Goal: Transaction & Acquisition: Purchase product/service

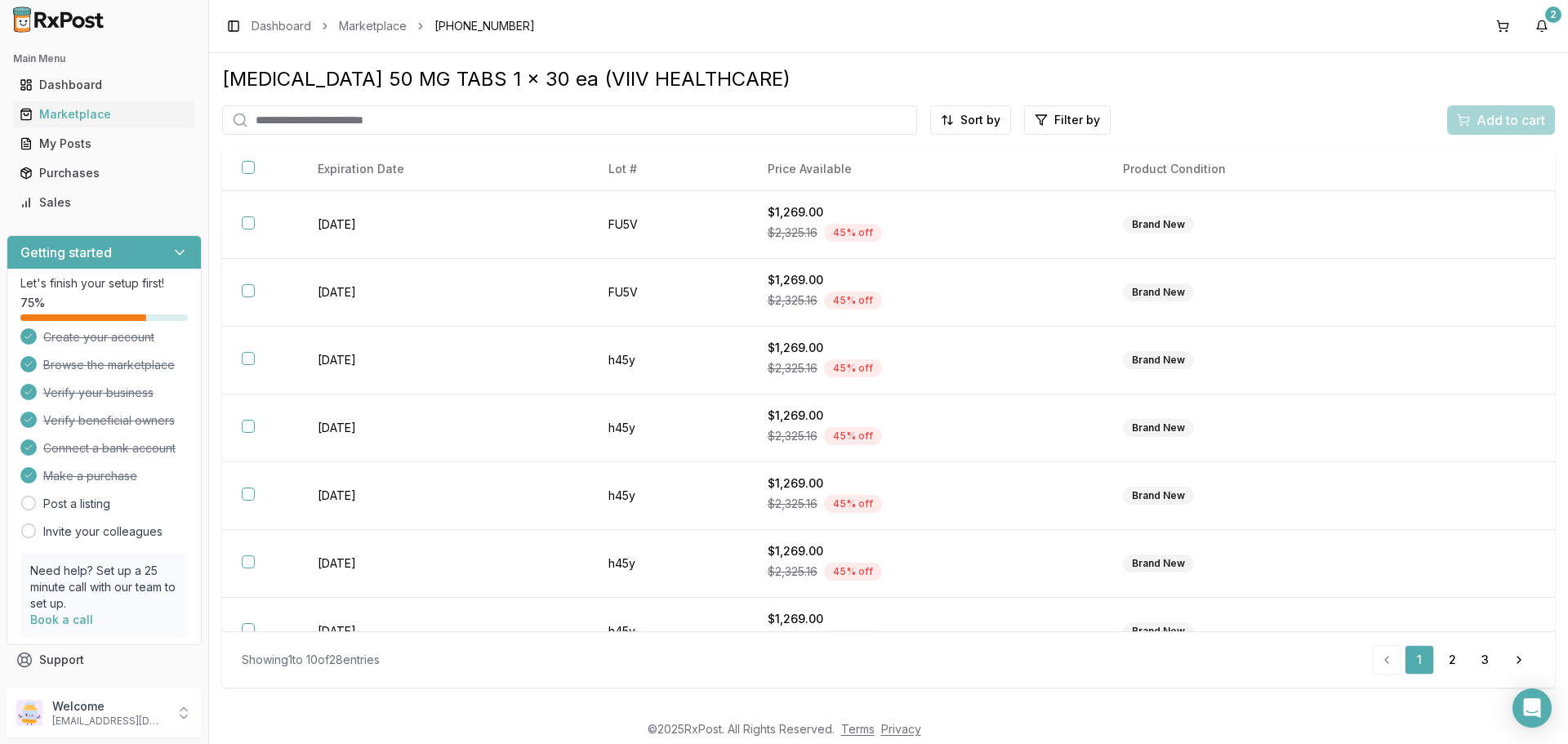
click at [648, 117] on input "search" at bounding box center [569, 119] width 695 height 29
type input "*******"
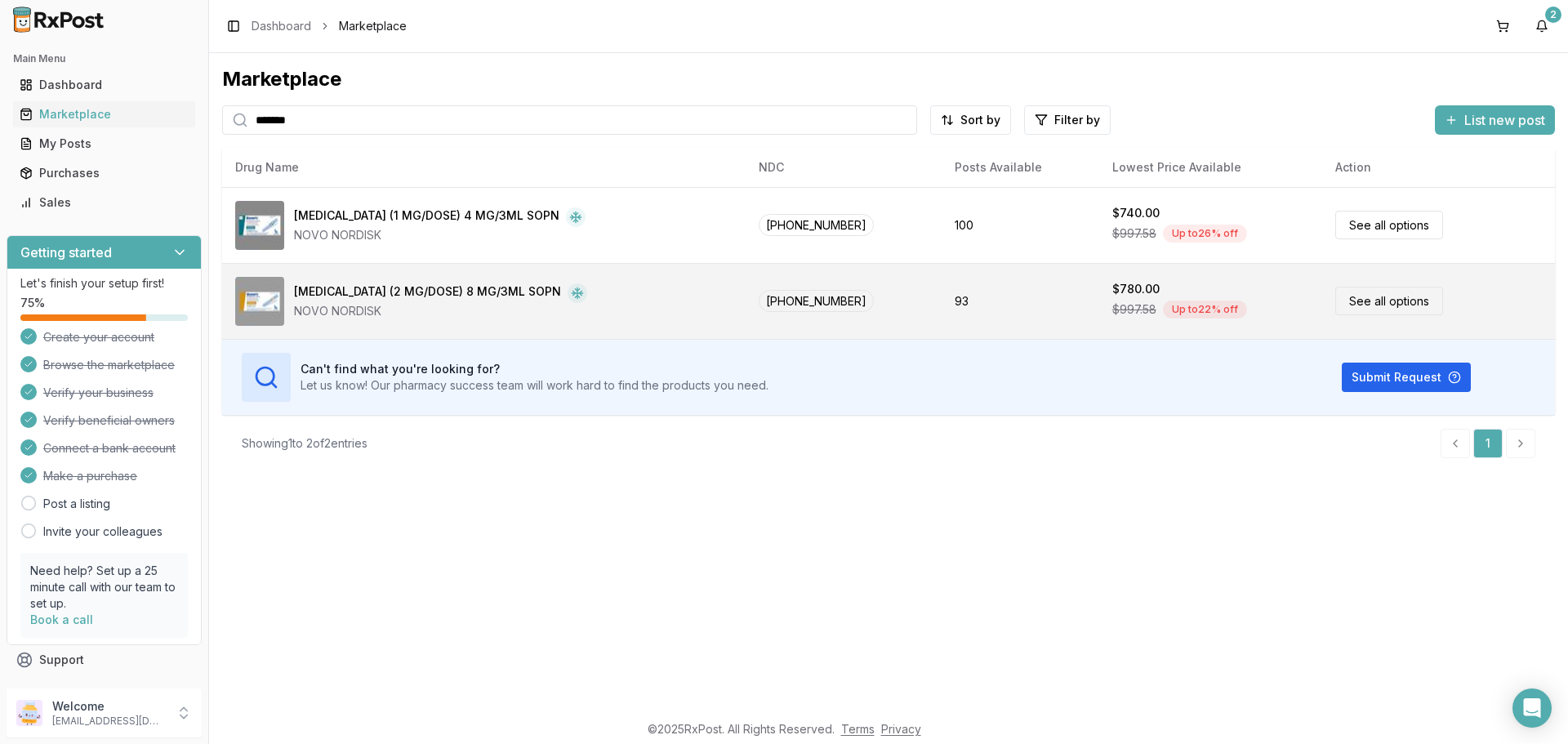
click at [1354, 301] on link "See all options" at bounding box center [1388, 301] width 108 height 28
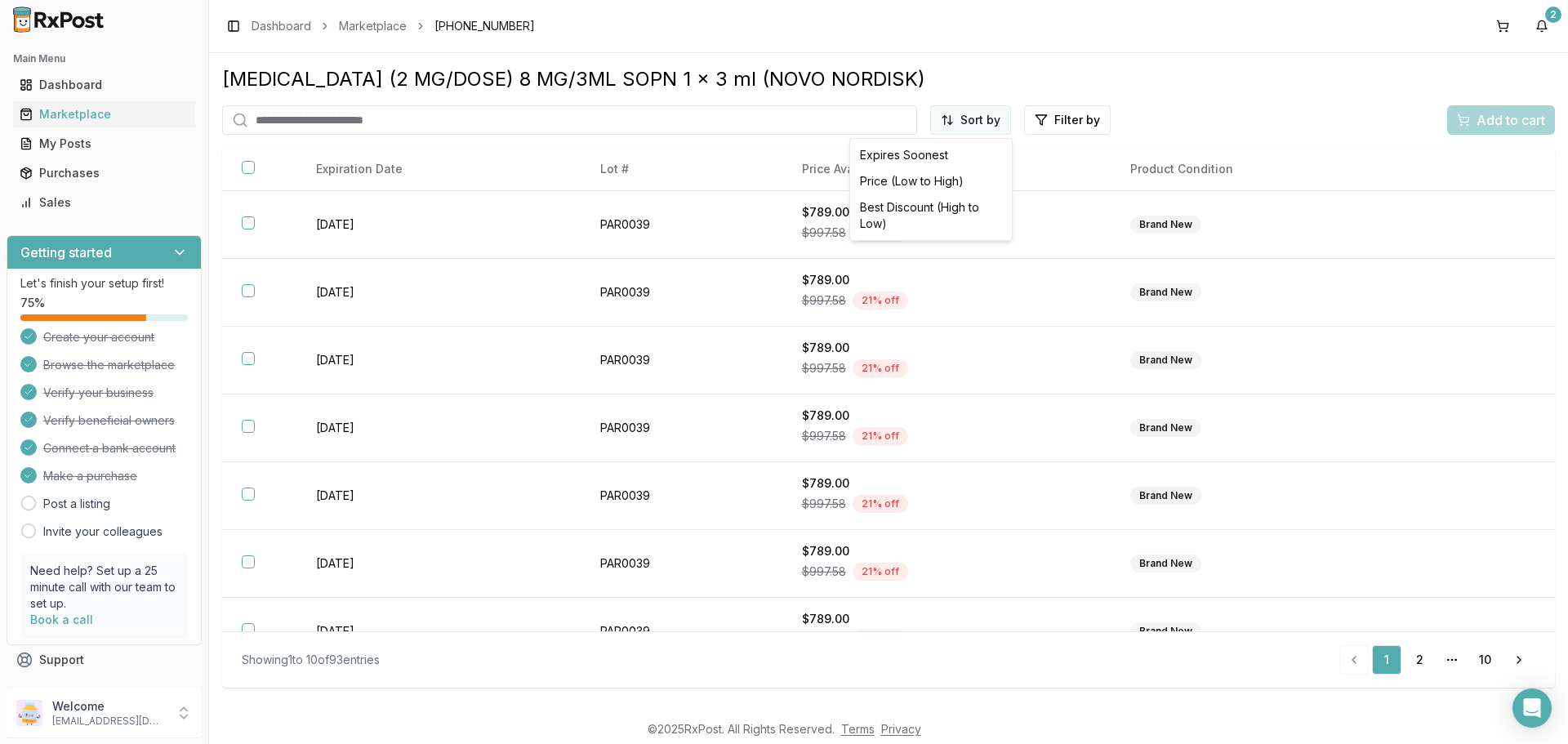
click at [979, 117] on html "Main Menu Dashboard Marketplace My Posts Purchases Sales Getting started Let's …" at bounding box center [784, 372] width 1568 height 744
click at [956, 180] on div "Price (Low to High)" at bounding box center [931, 182] width 155 height 26
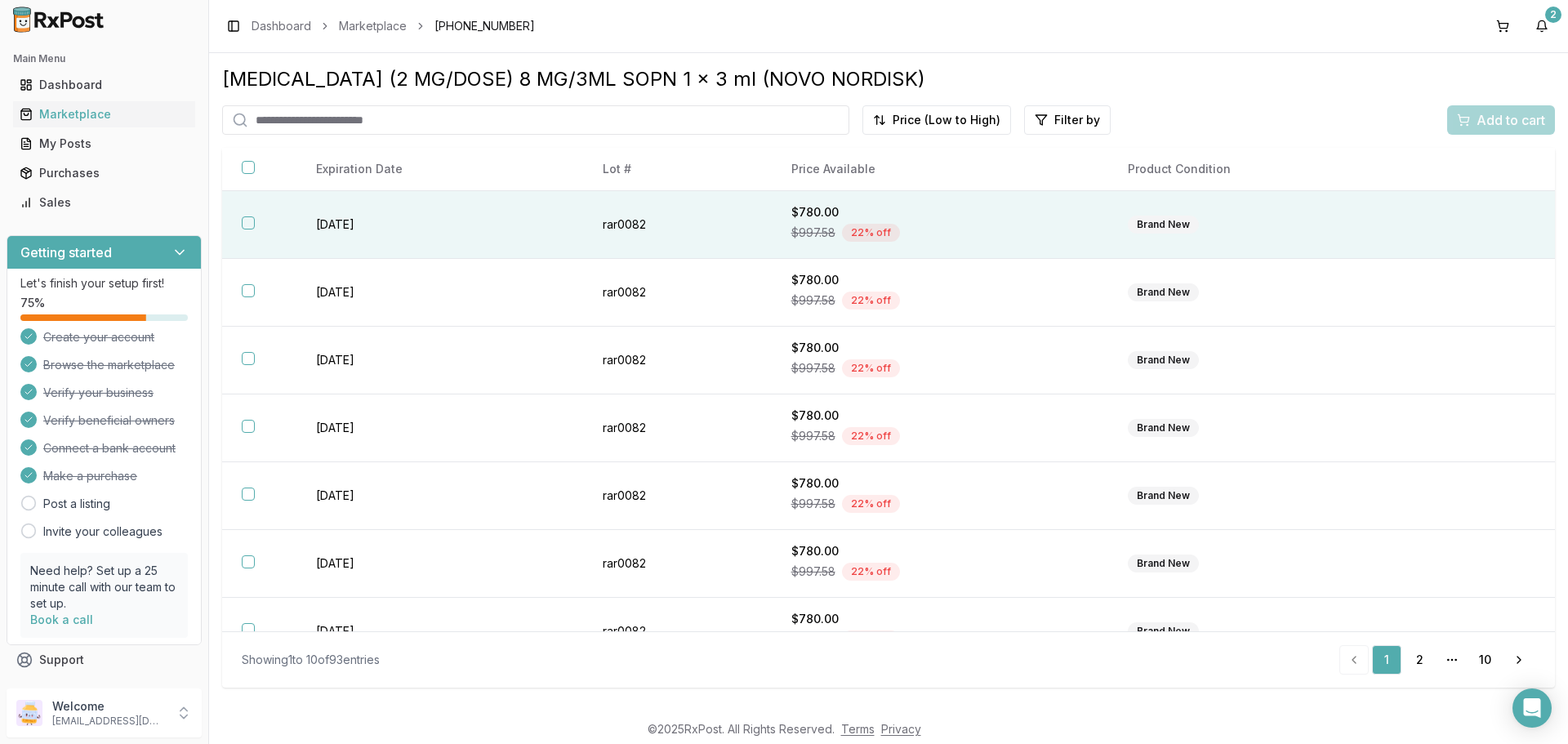
click at [249, 224] on button "button" at bounding box center [249, 223] width 13 height 13
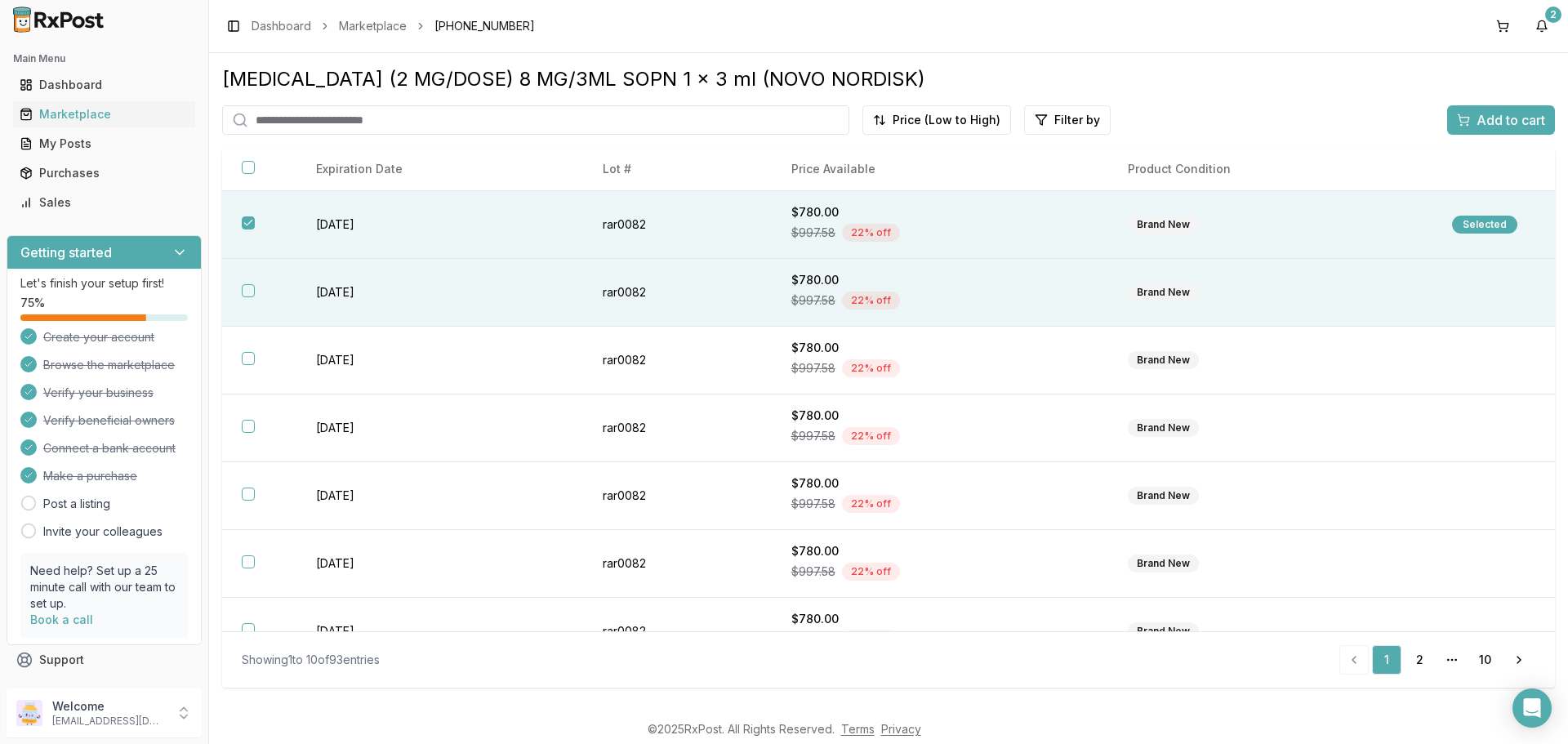
click at [250, 291] on button "button" at bounding box center [249, 291] width 13 height 13
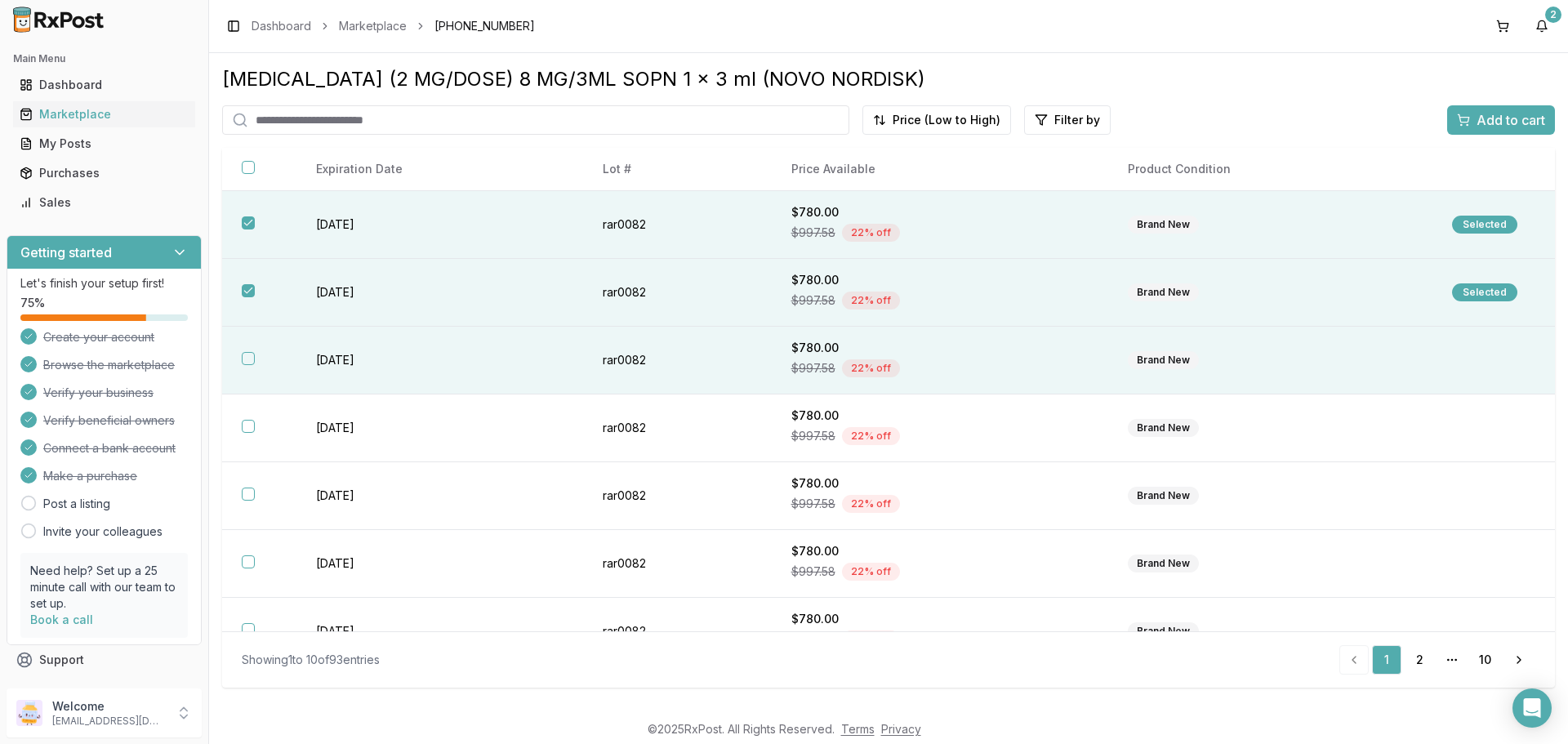
click at [243, 355] on button "button" at bounding box center [249, 358] width 13 height 13
click at [1481, 118] on span "Add to cart" at bounding box center [1510, 120] width 69 height 20
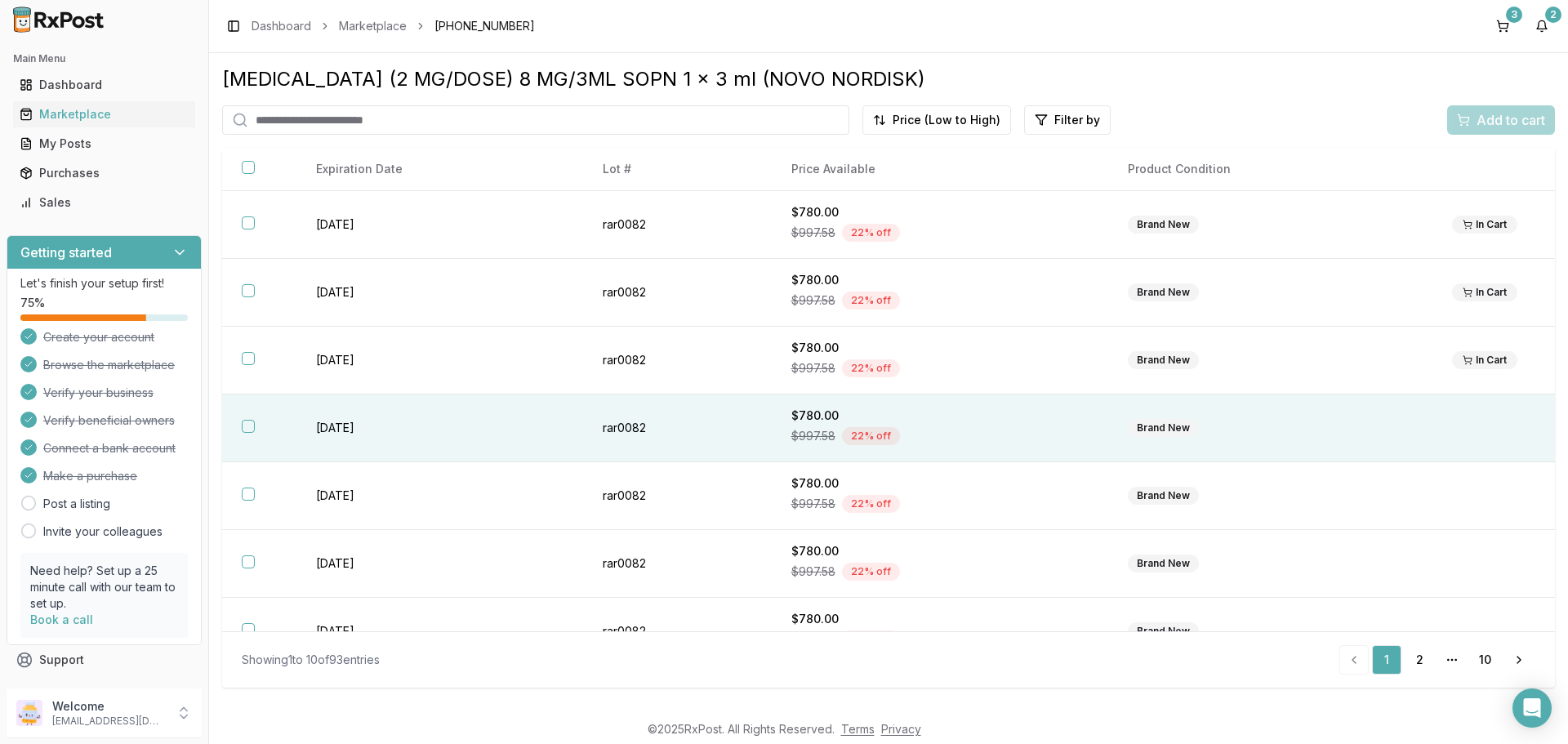
click at [247, 427] on button "button" at bounding box center [249, 426] width 13 height 13
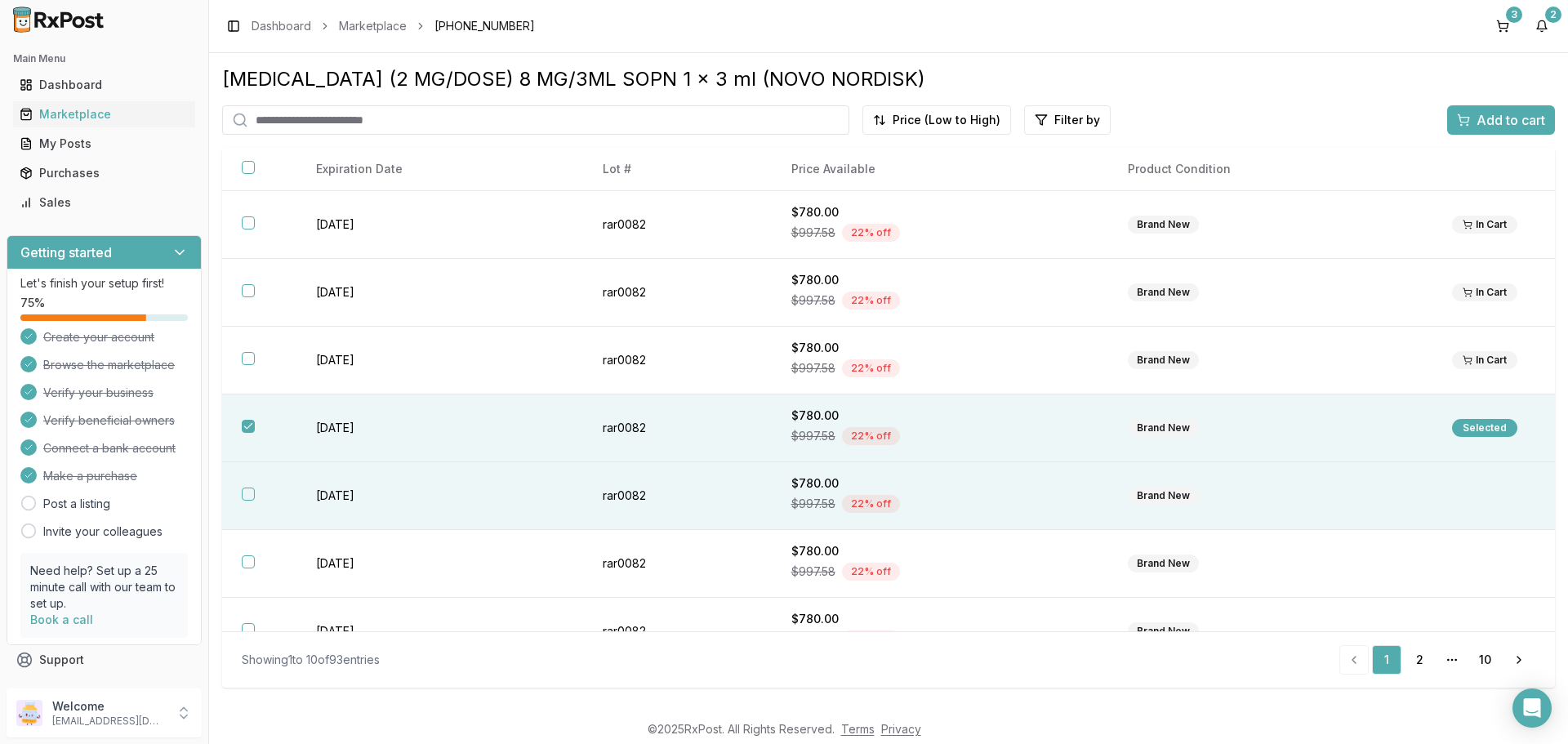
click at [245, 496] on button "button" at bounding box center [249, 494] width 13 height 13
click at [1493, 115] on span "Add to cart" at bounding box center [1510, 120] width 69 height 20
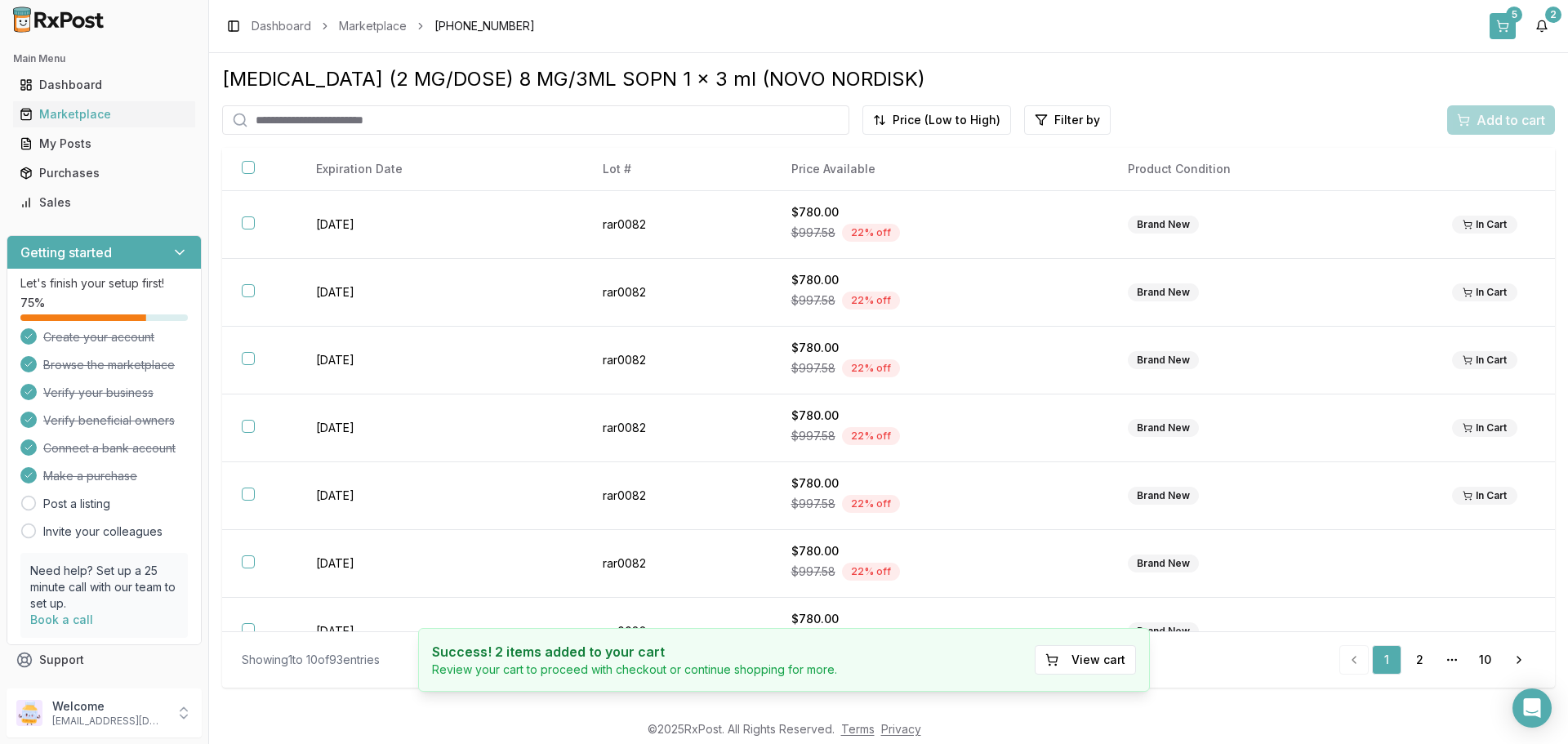
click at [1504, 26] on button "5" at bounding box center [1503, 26] width 26 height 26
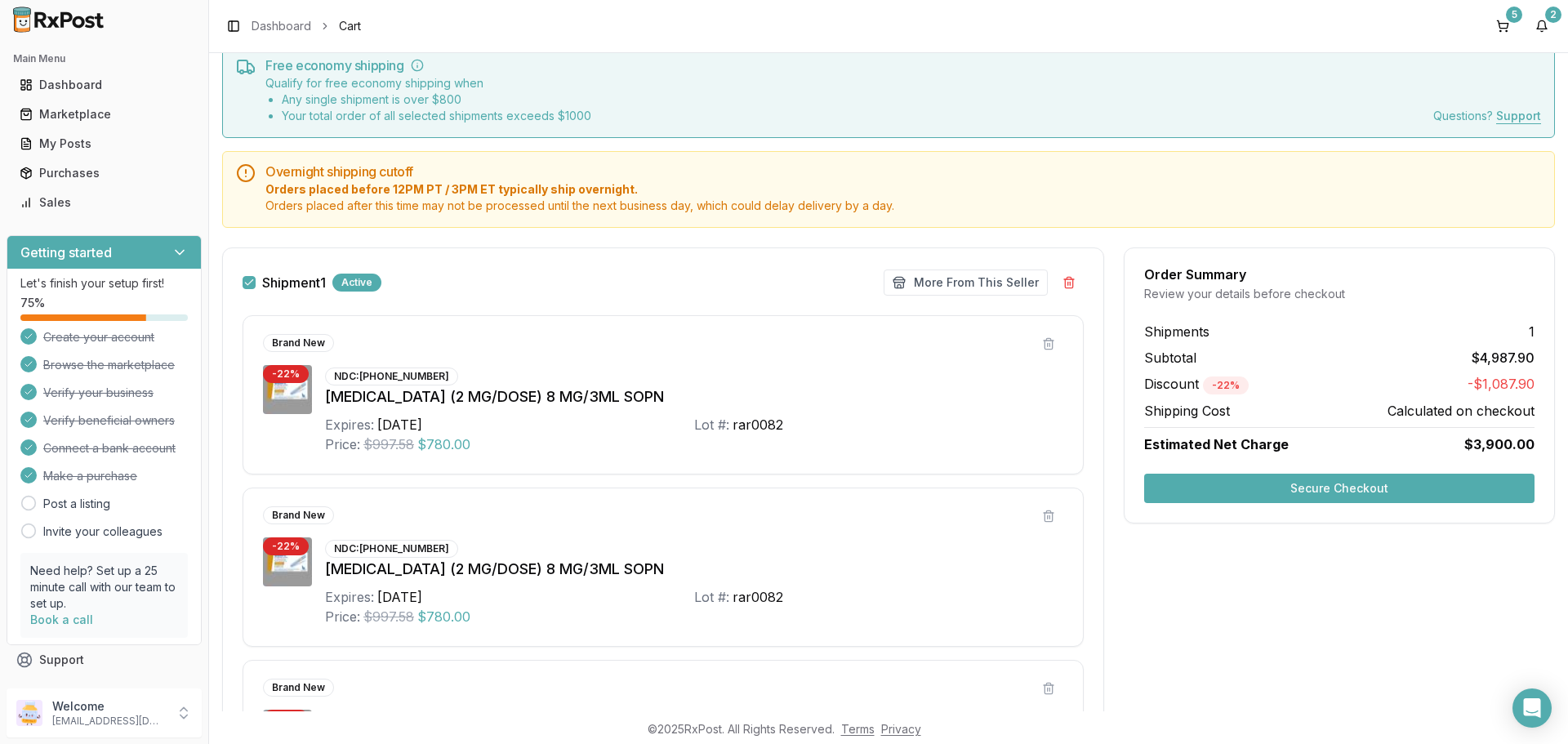
scroll to position [245, 0]
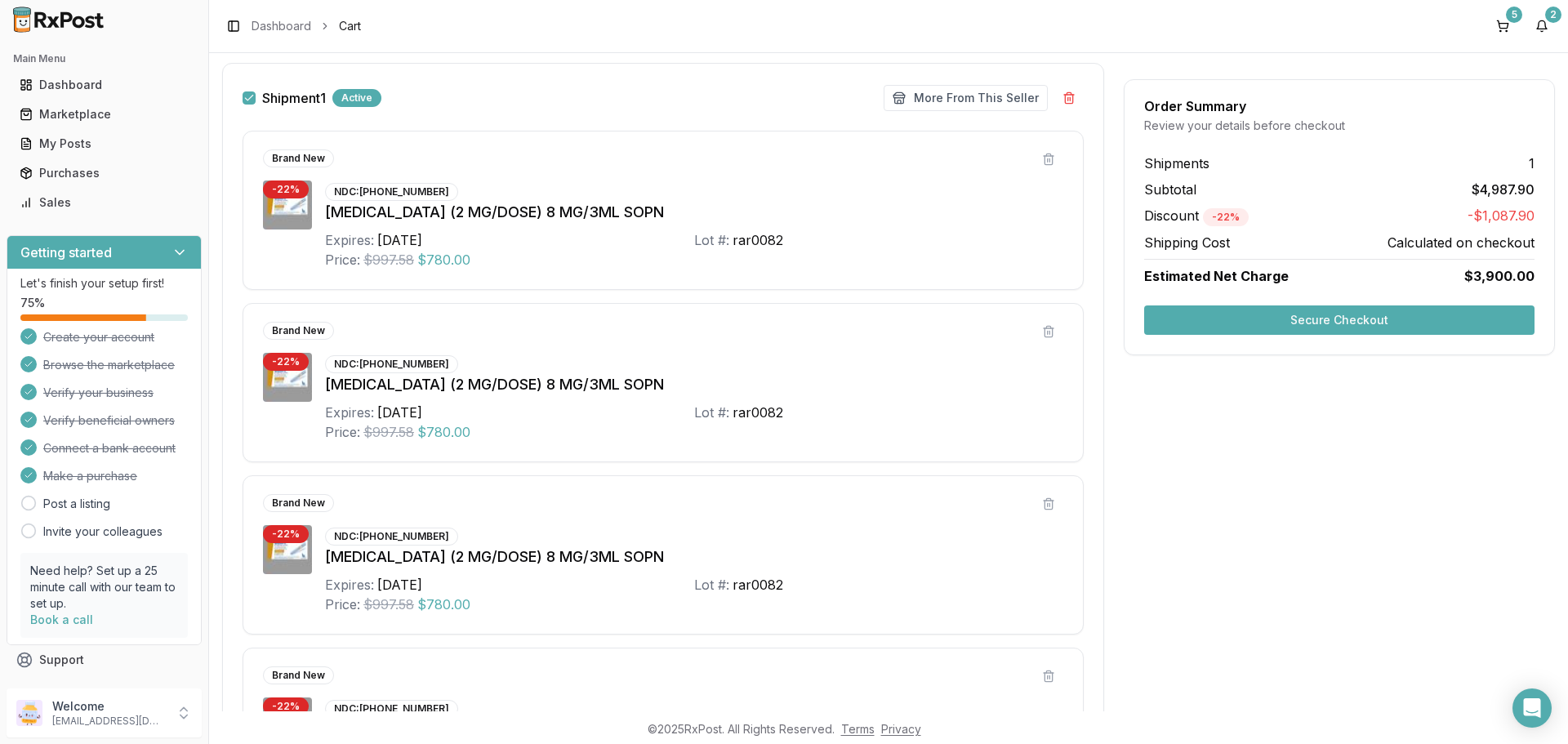
click at [1294, 323] on button "Secure Checkout" at bounding box center [1338, 320] width 390 height 29
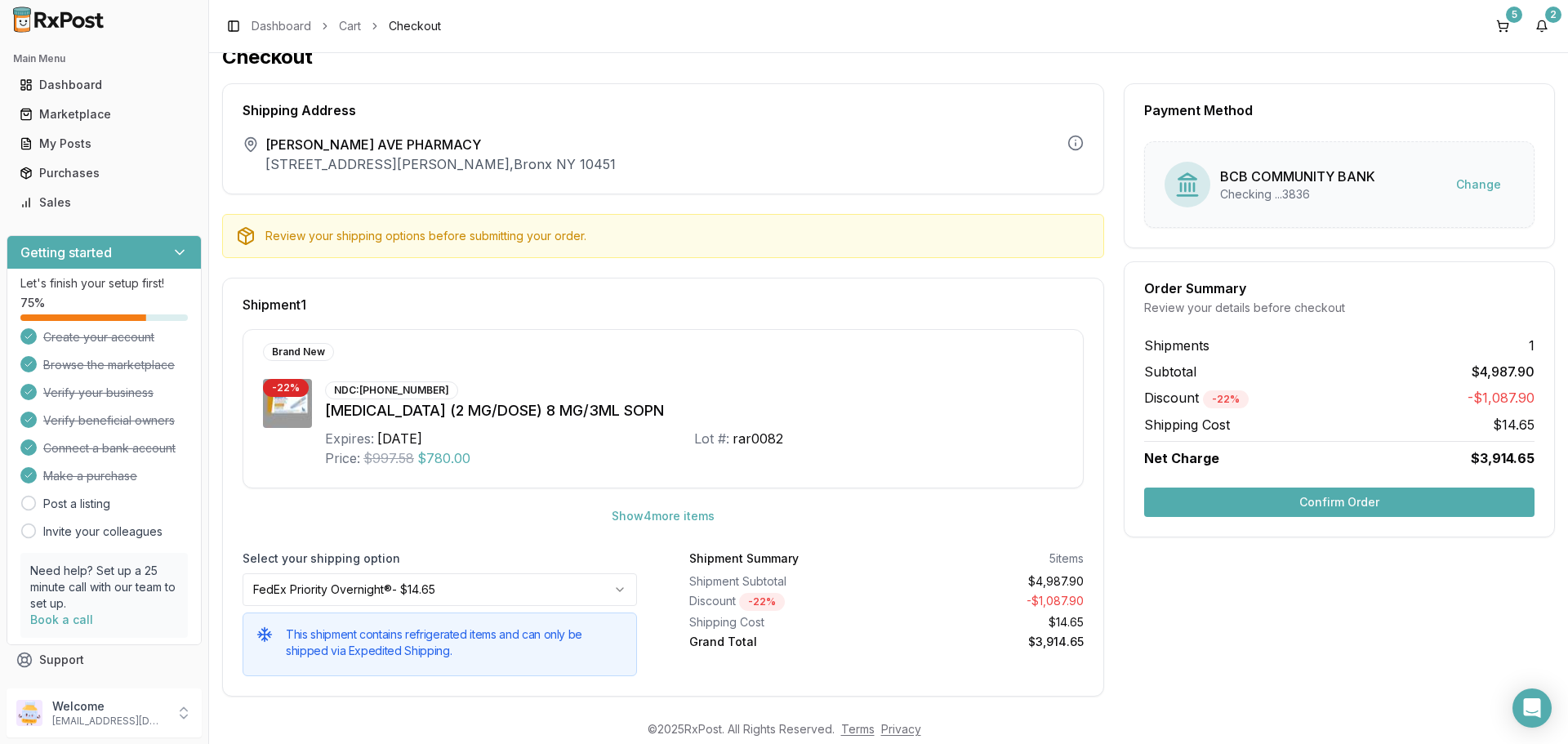
scroll to position [33, 0]
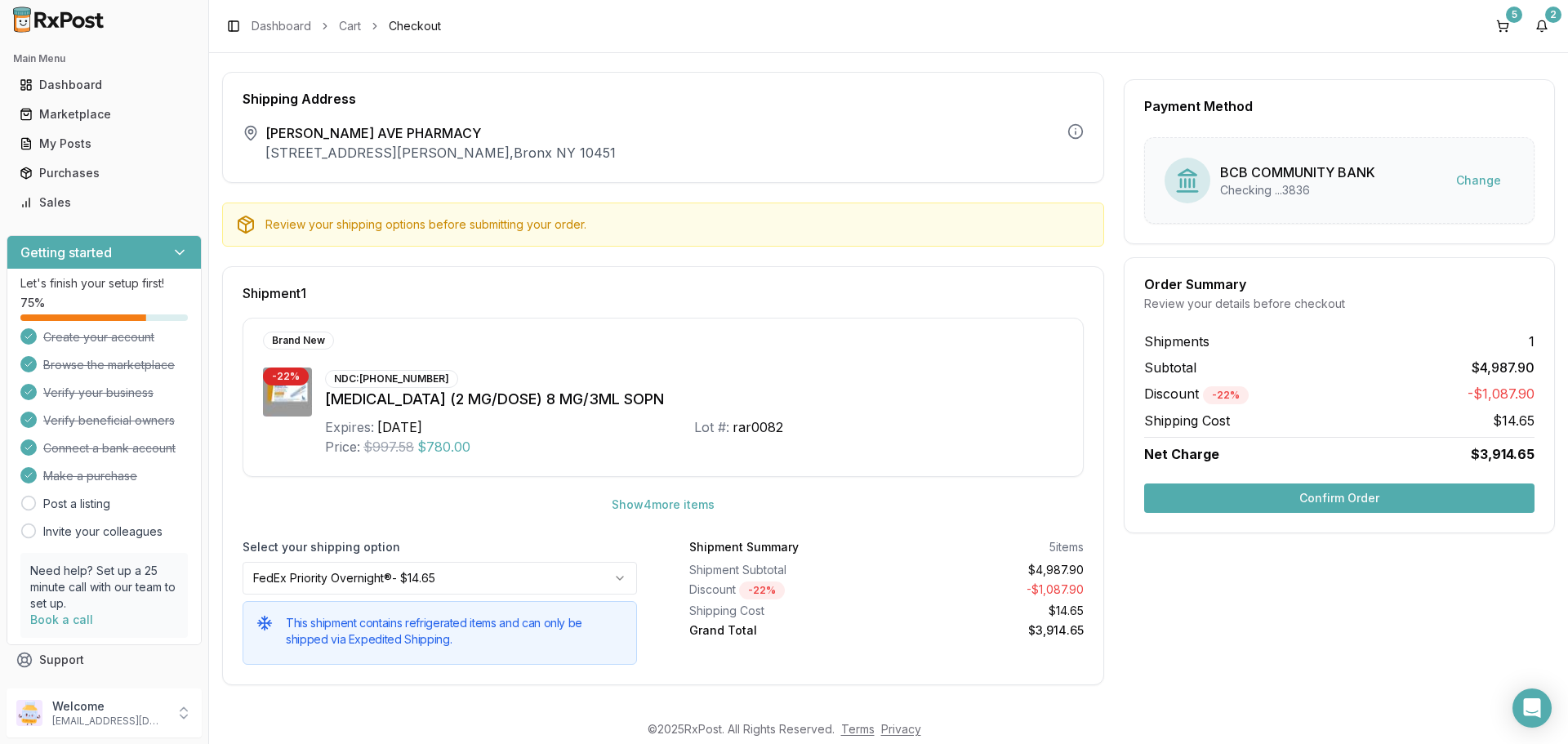
click at [1268, 503] on button "Confirm Order" at bounding box center [1338, 497] width 390 height 29
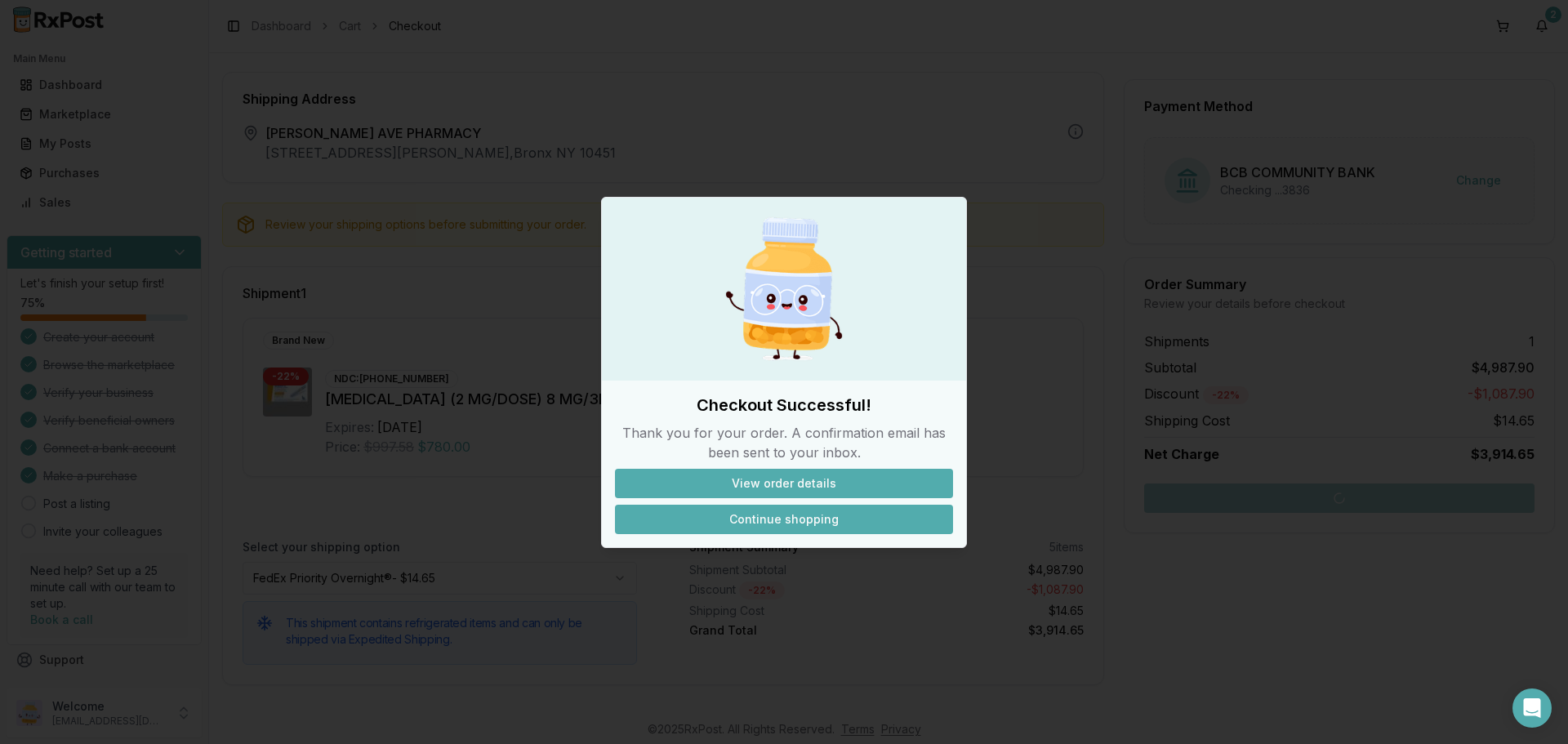
click at [765, 511] on button "Continue shopping" at bounding box center [784, 519] width 338 height 29
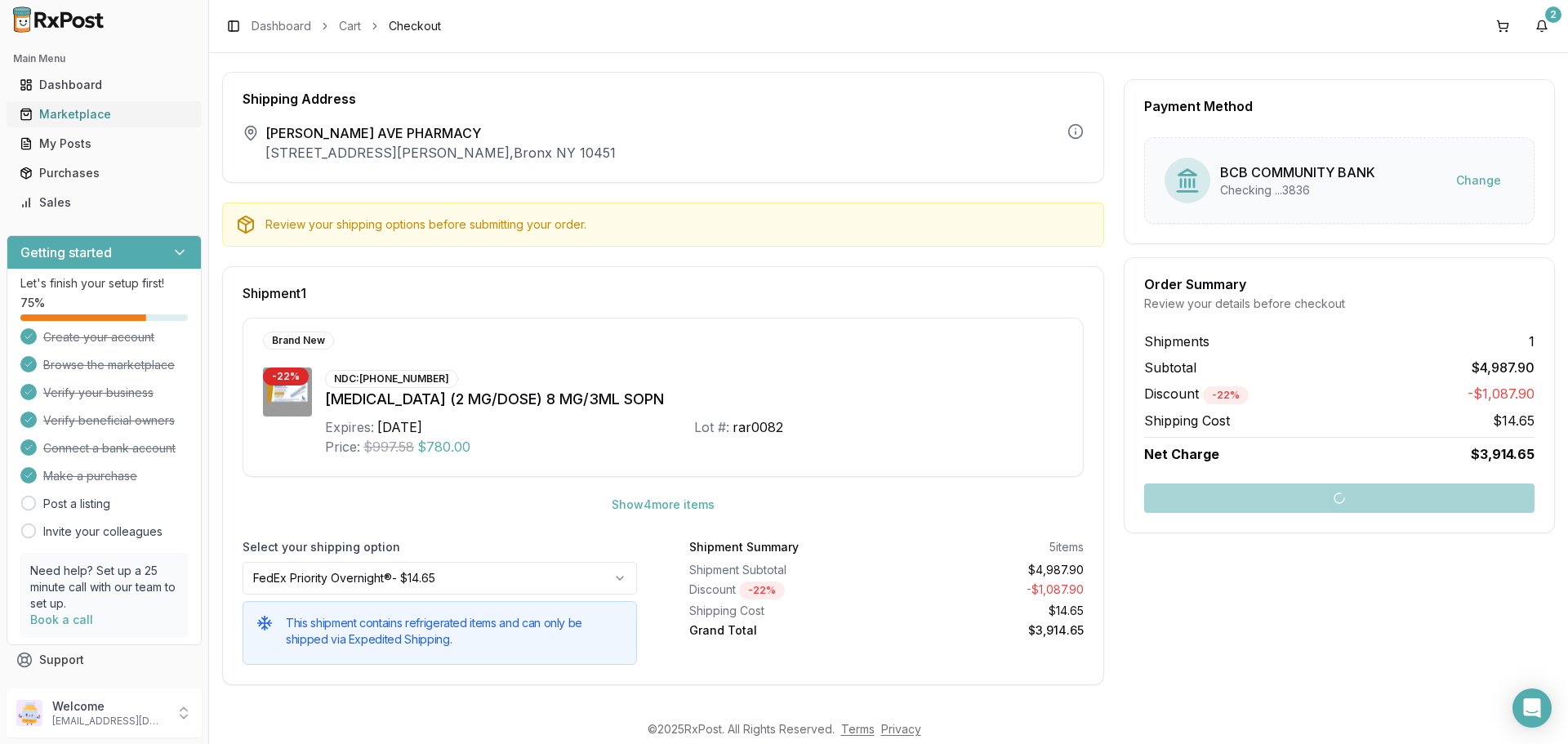
click at [85, 117] on div "Marketplace" at bounding box center [104, 113] width 169 height 16
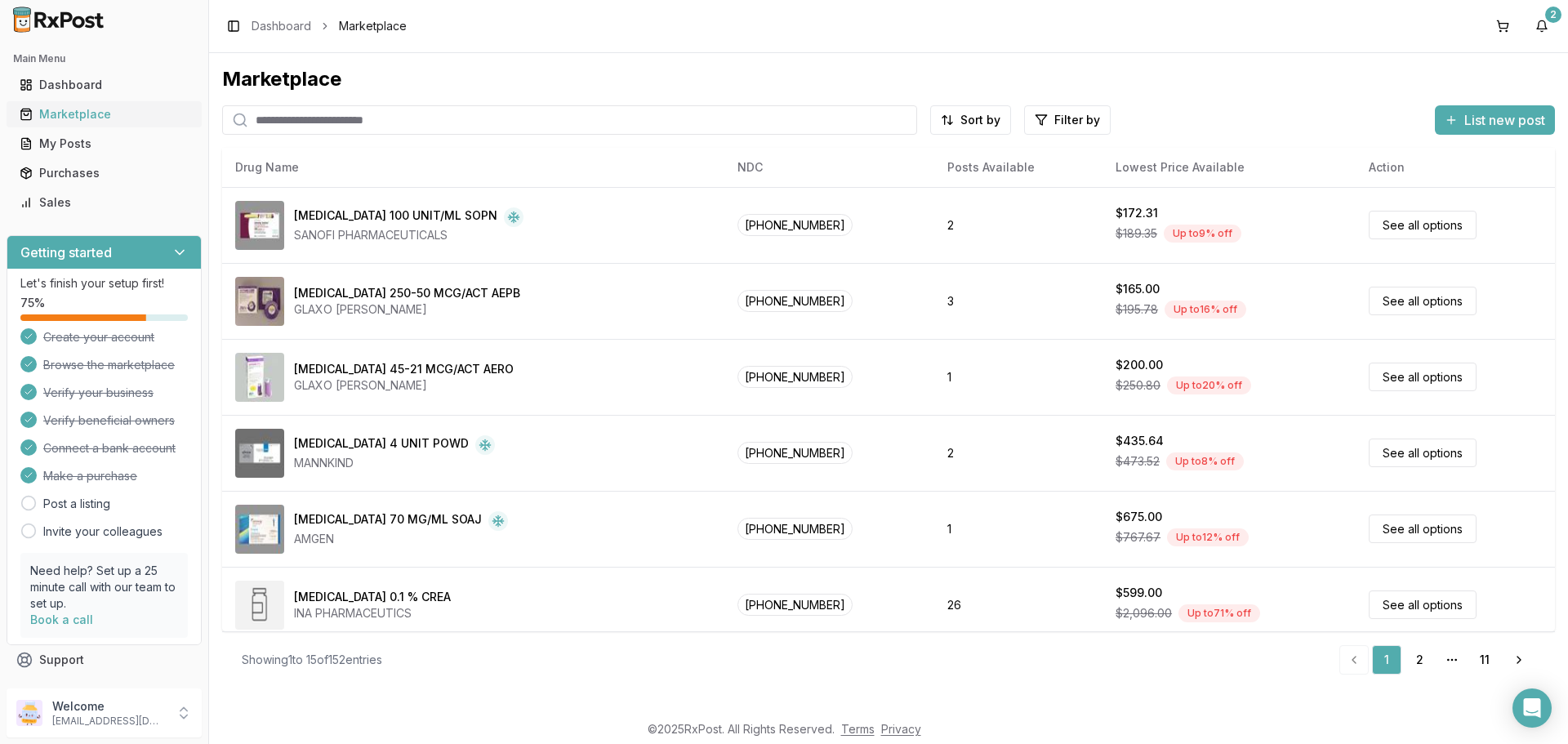
click at [93, 111] on div "Marketplace" at bounding box center [104, 113] width 169 height 16
